Goal: Navigation & Orientation: Understand site structure

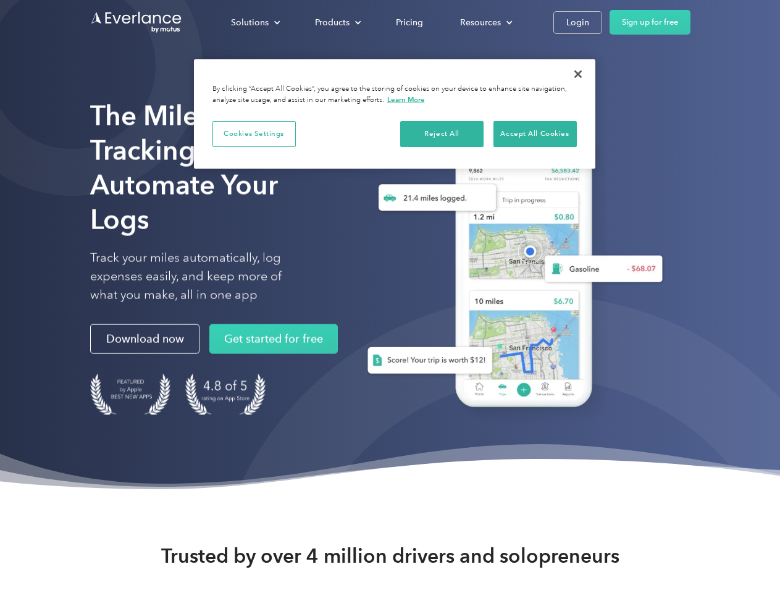
click at [255, 22] on div "Solutions" at bounding box center [250, 22] width 38 height 15
click at [337, 22] on div "Products" at bounding box center [332, 22] width 35 height 15
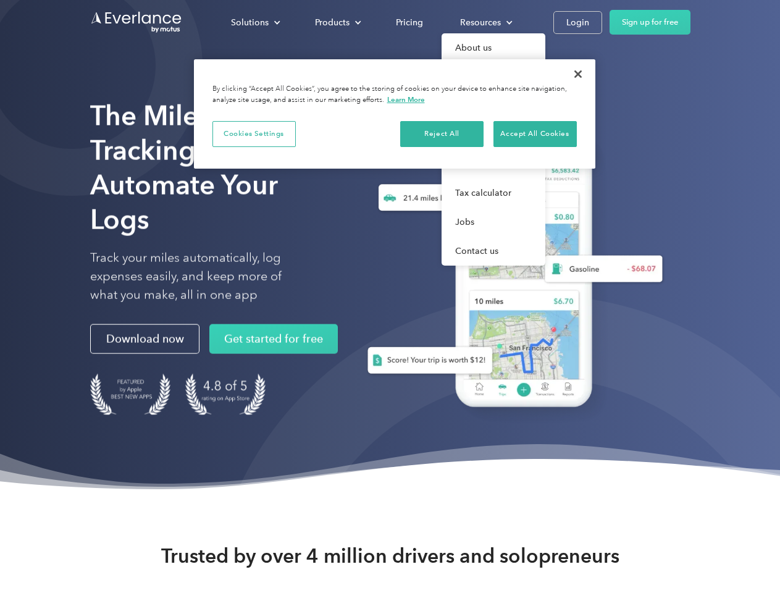
click at [485, 22] on div "Resources" at bounding box center [480, 22] width 41 height 15
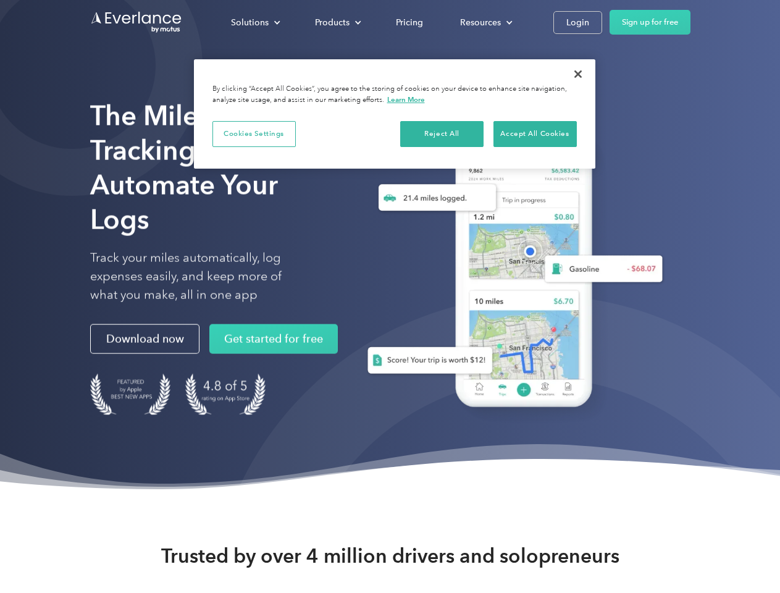
click at [254, 133] on button "Cookies Settings" at bounding box center [253, 134] width 83 height 26
click at [0, 0] on div "When you visit any website, it may store or retrieve information on your browse…" at bounding box center [0, 0] width 0 height 0
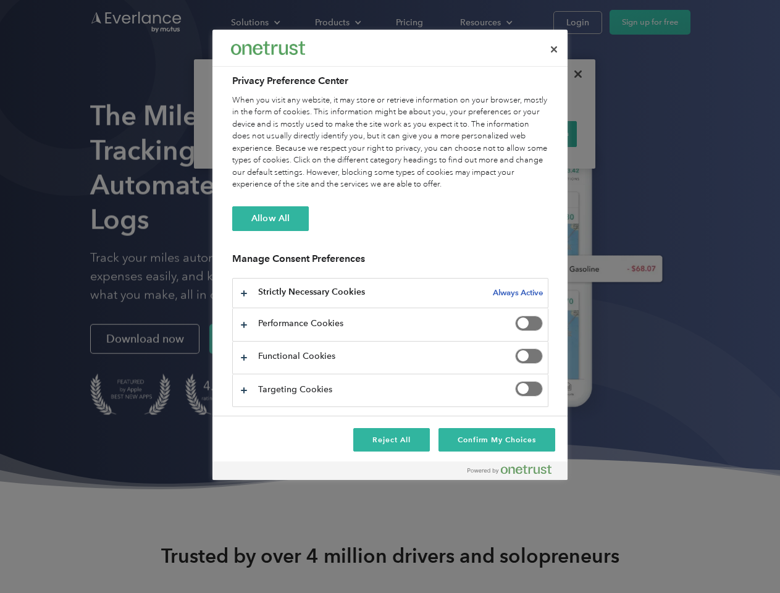
click at [535, 133] on div "When you visit any website, it may store or retrieve information on your browse…" at bounding box center [390, 142] width 316 height 96
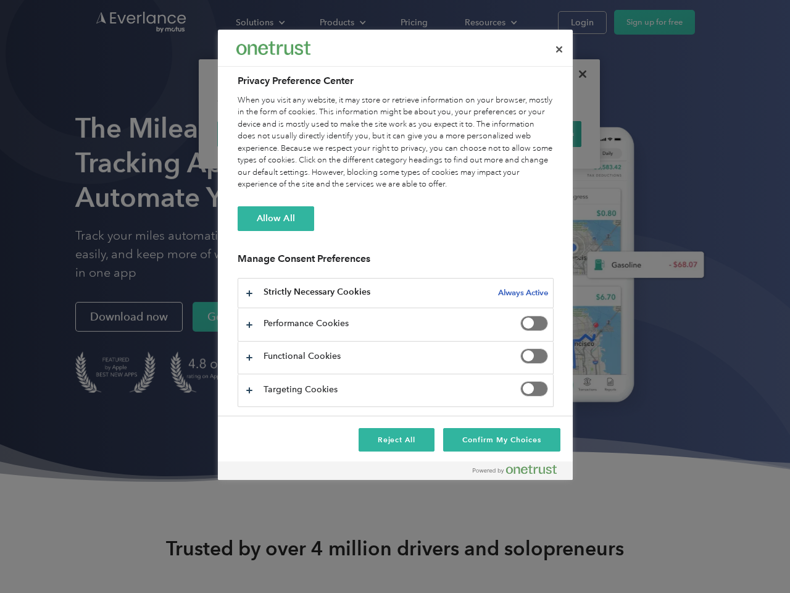
click at [578, 74] on div at bounding box center [395, 296] width 790 height 593
